Goal: Check status

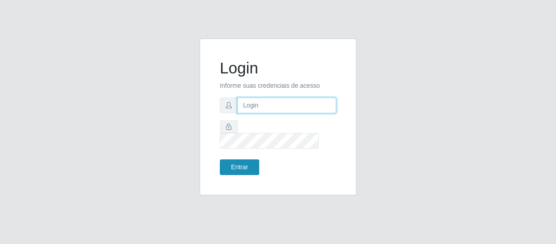
type input "[EMAIL_ADDRESS][DOMAIN_NAME]"
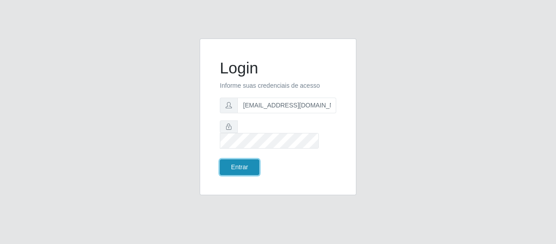
click at [247, 159] on button "Entrar" at bounding box center [239, 167] width 39 height 16
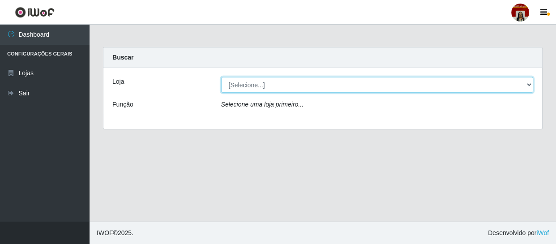
click at [254, 85] on select "[Selecione...] Mar Vermelho - Loja 04" at bounding box center [377, 85] width 313 height 16
select select "251"
click at [221, 77] on select "[Selecione...] Mar Vermelho - Loja 04" at bounding box center [377, 85] width 313 height 16
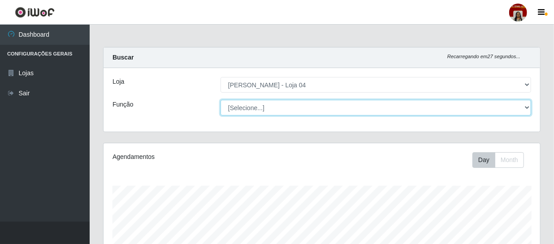
click at [269, 104] on select "[Selecione...] ASG ASG + ASG ++ Auxiliar de Depósito Auxiliar de Depósito + Aux…" at bounding box center [375, 108] width 310 height 16
select select "22"
click at [220, 100] on select "[Selecione...] ASG ASG + ASG ++ Auxiliar de Depósito Auxiliar de Depósito + Aux…" at bounding box center [375, 108] width 310 height 16
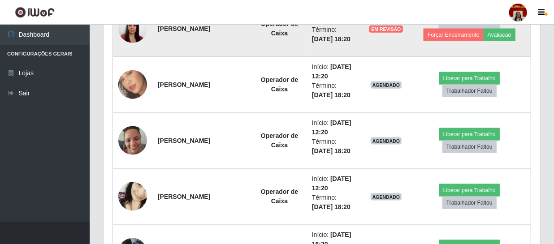
scroll to position [488, 0]
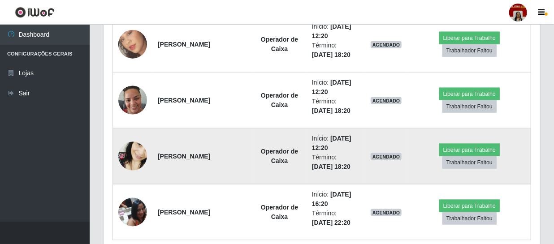
click at [312, 147] on time "[DATE] 12:20" at bounding box center [331, 143] width 39 height 17
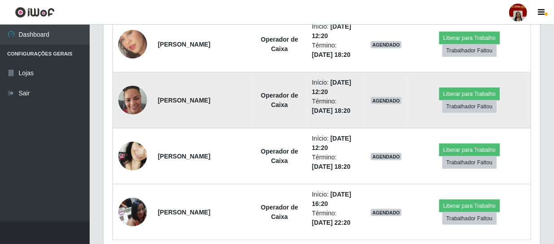
click at [316, 90] on li "Início: [DATE] 12:20" at bounding box center [335, 87] width 47 height 19
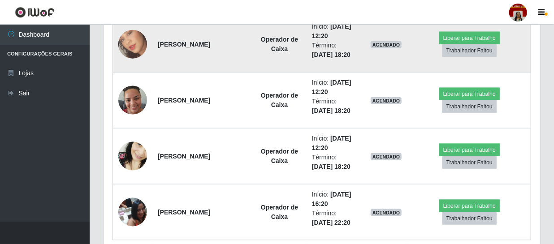
click at [319, 41] on li "Término: [DATE] 18:20" at bounding box center [335, 50] width 47 height 19
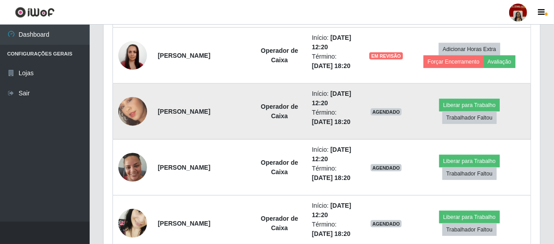
scroll to position [407, 0]
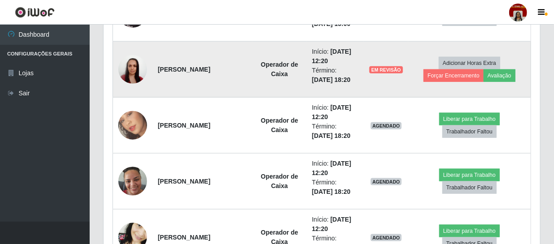
click at [376, 71] on span "EM REVISÃO" at bounding box center [385, 69] width 33 height 7
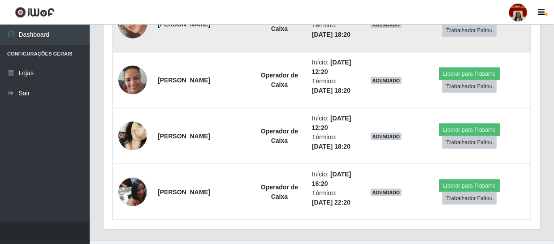
scroll to position [526, 0]
